Goal: Information Seeking & Learning: Find specific fact

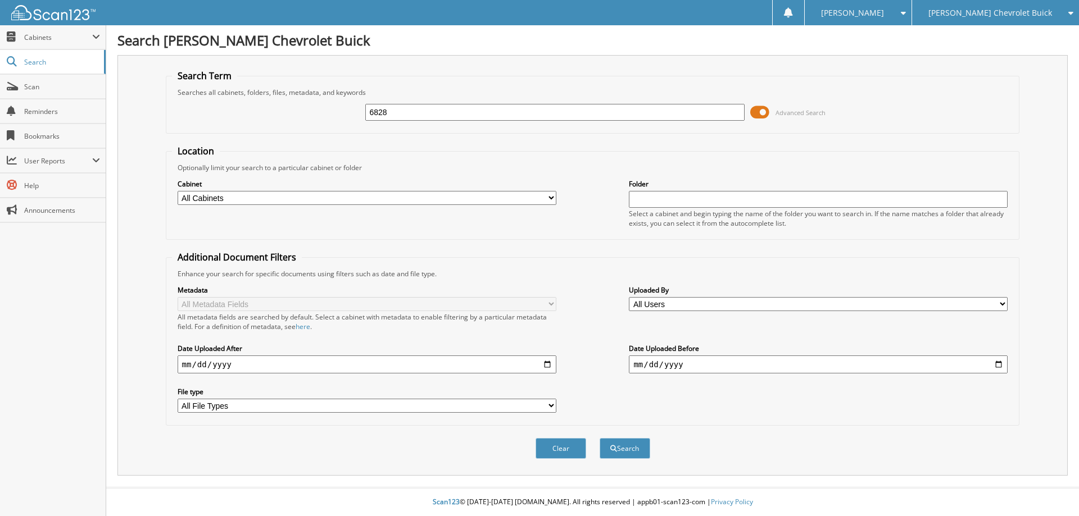
type input "6828"
click at [600, 438] on button "Search" at bounding box center [625, 448] width 51 height 21
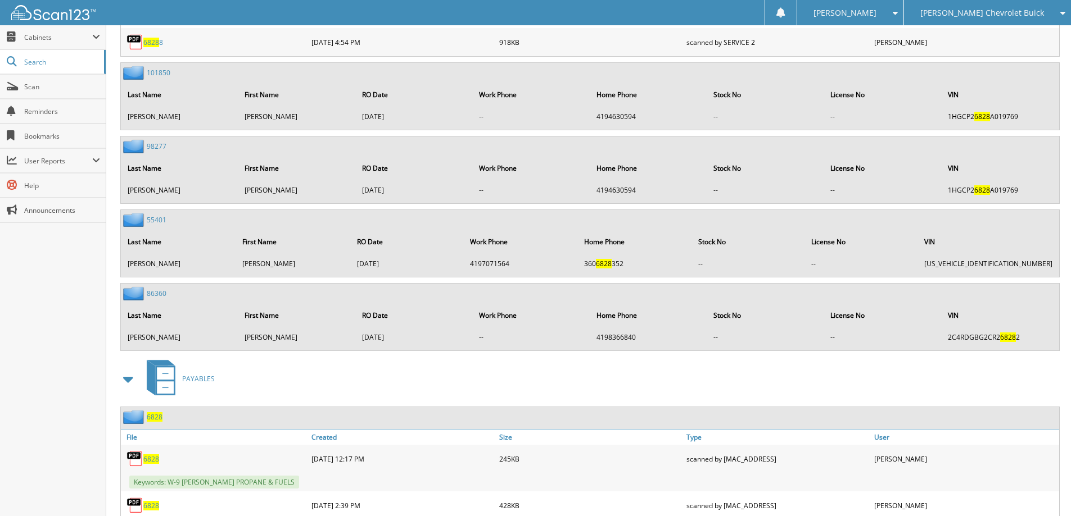
scroll to position [1798, 0]
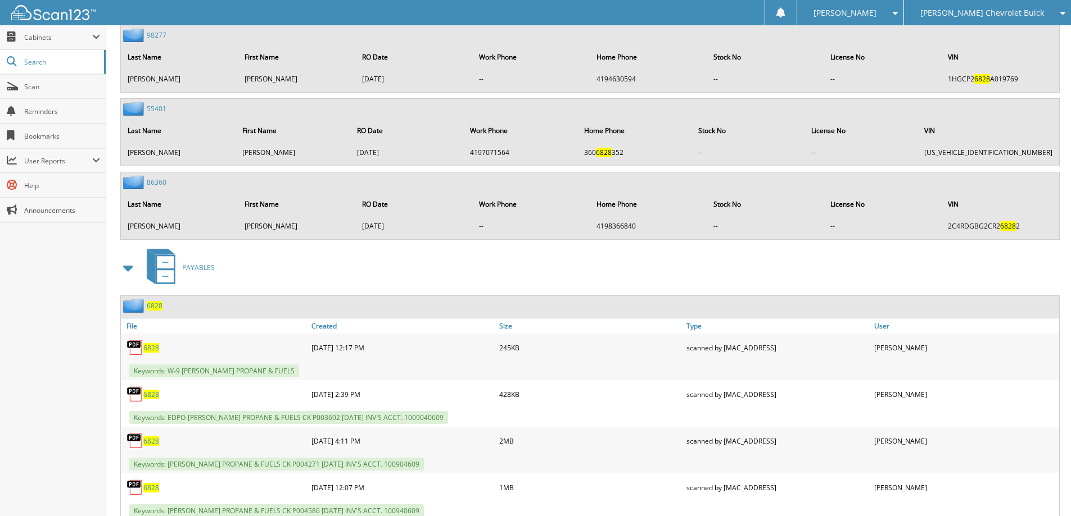
click at [153, 308] on span "6828" at bounding box center [155, 306] width 16 height 10
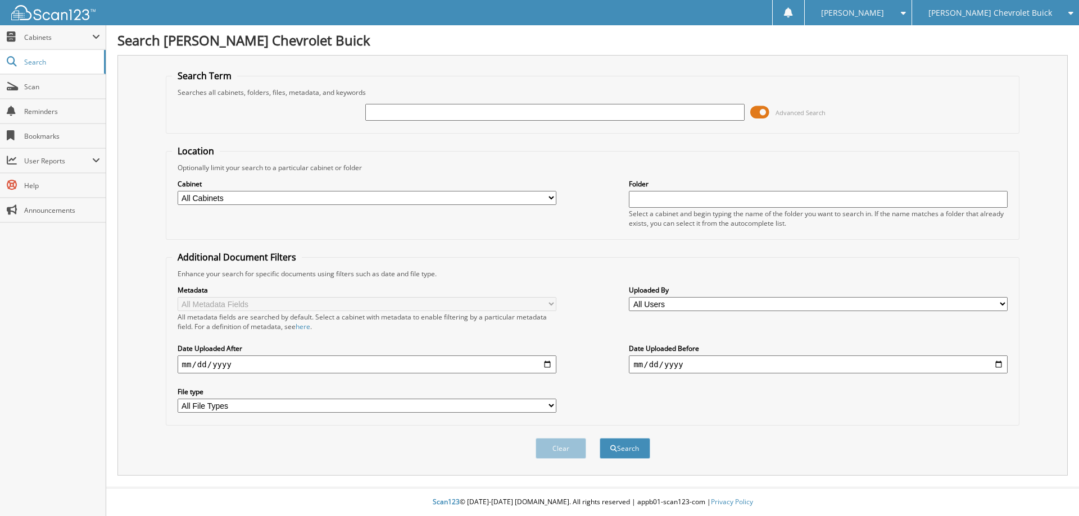
click at [434, 115] on input "text" at bounding box center [554, 112] width 379 height 17
type input "6807"
click at [600, 438] on button "Search" at bounding box center [625, 448] width 51 height 21
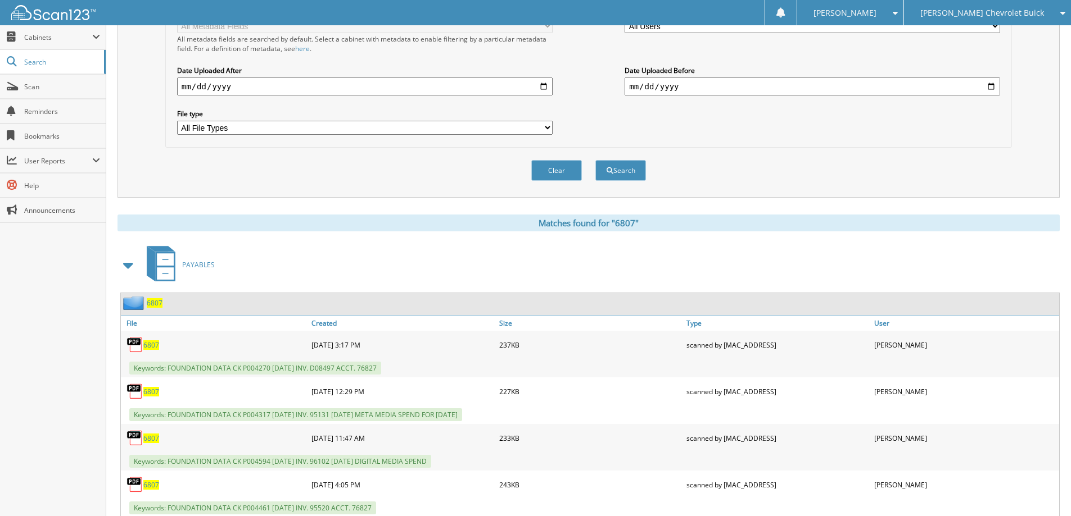
scroll to position [281, 0]
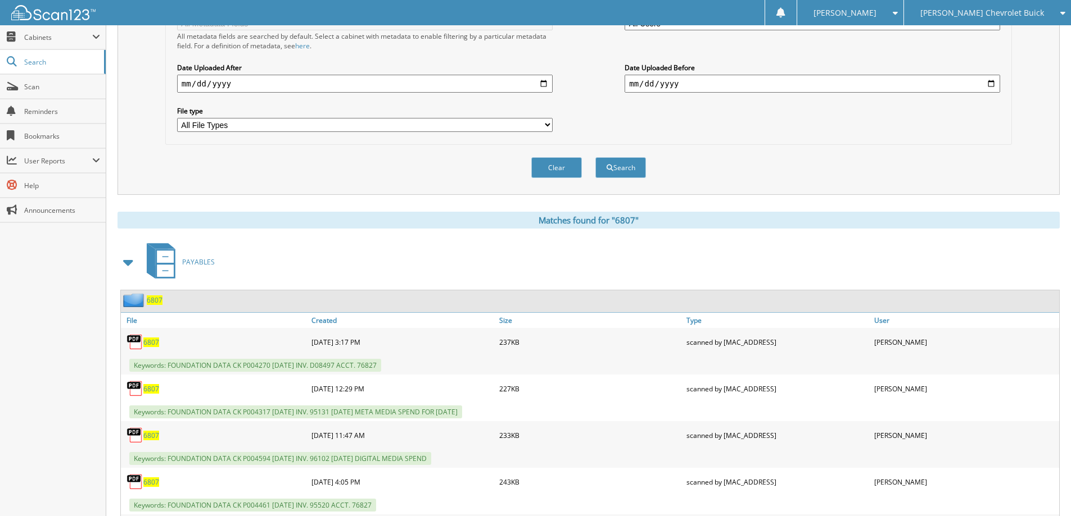
click at [159, 300] on span "6807" at bounding box center [155, 301] width 16 height 10
